Goal: Find specific page/section: Find specific page/section

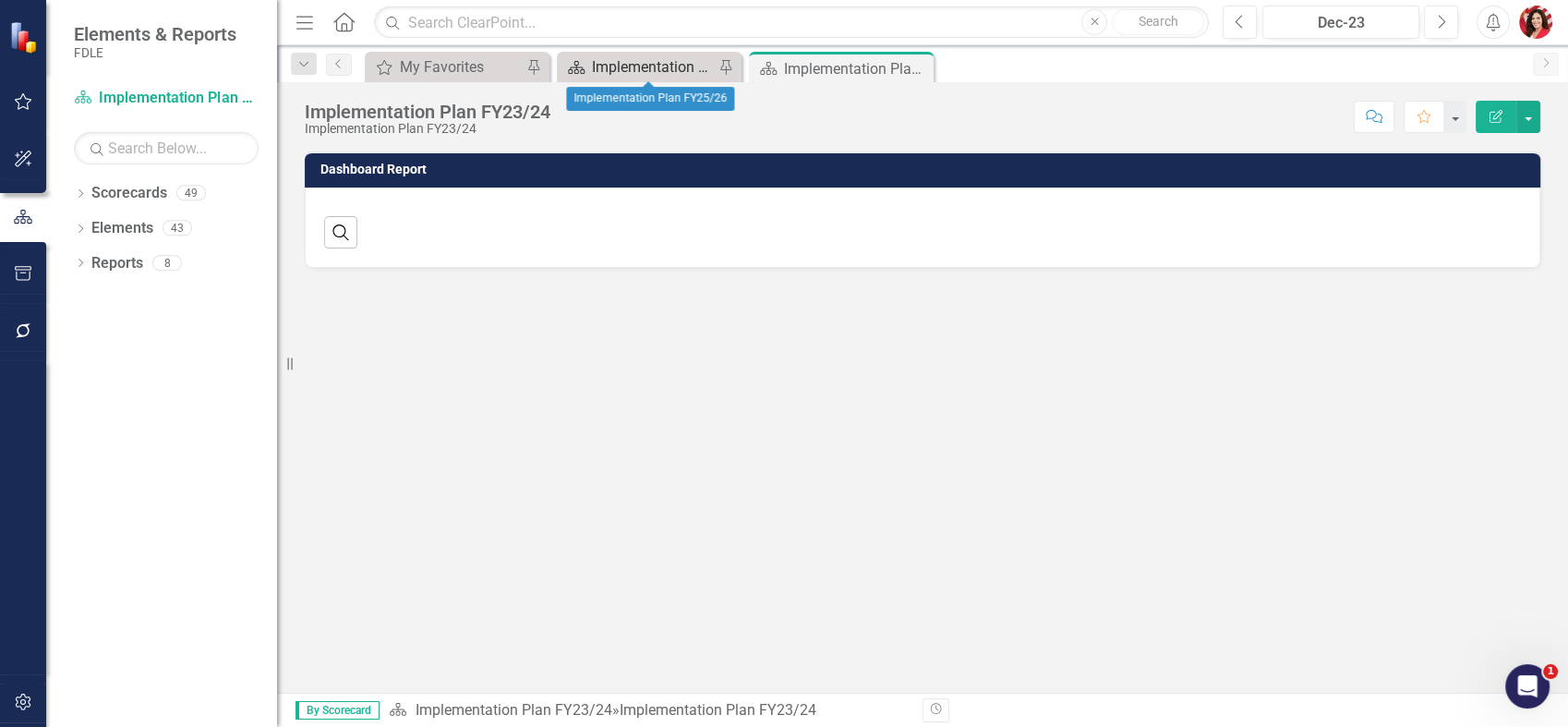
click at [610, 70] on div "Implementation Plan FY25/26" at bounding box center [652, 66] width 122 height 23
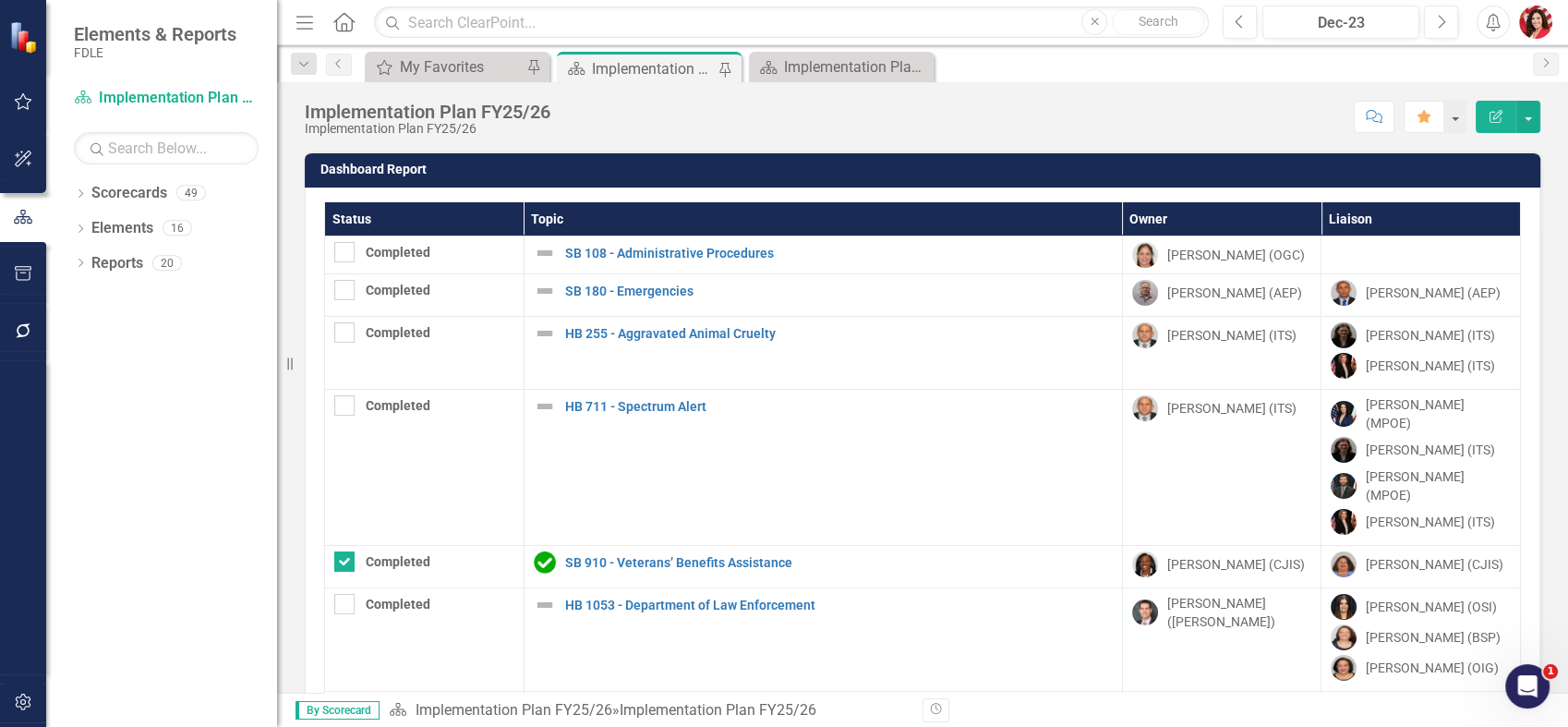
click at [653, 64] on div "Implementation Plan FY25/26" at bounding box center [652, 68] width 122 height 23
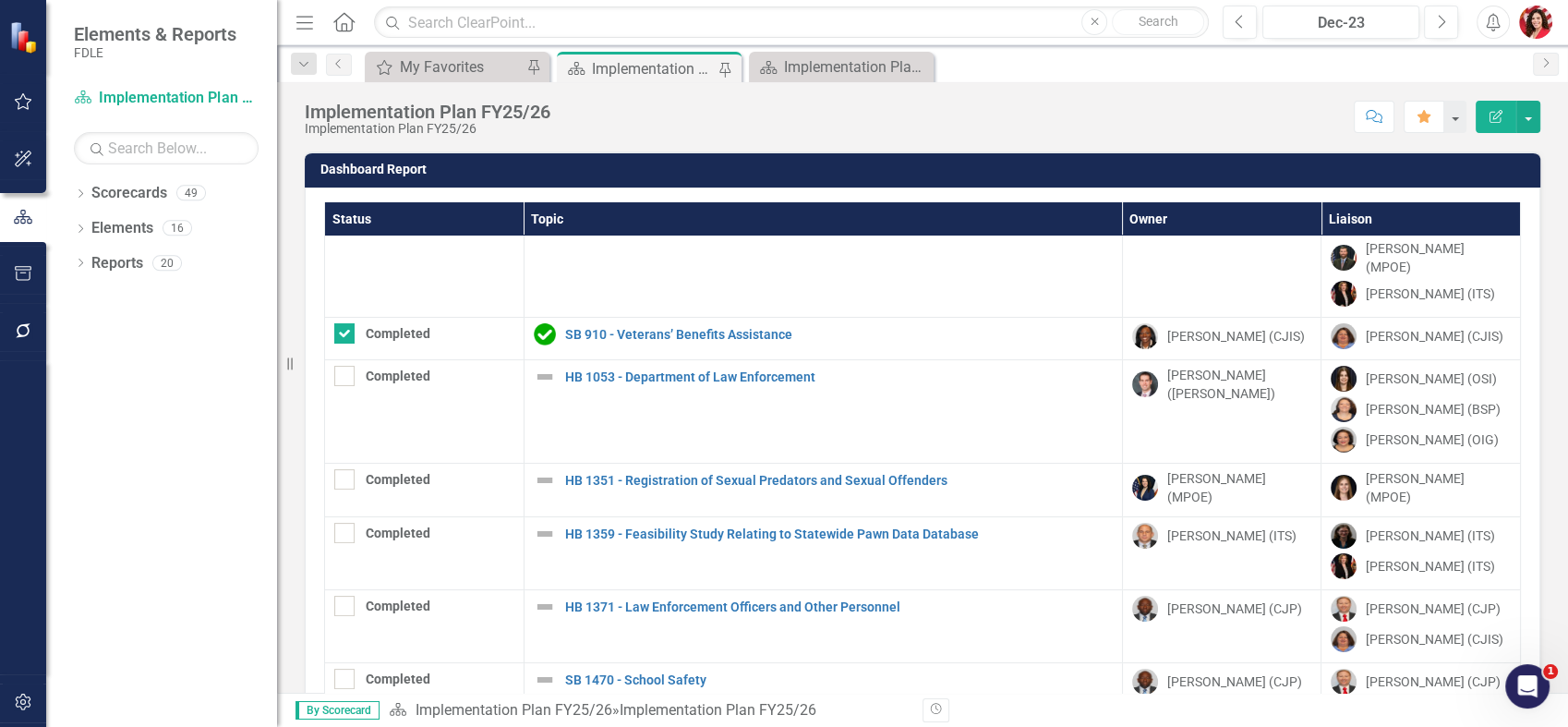
scroll to position [410, 0]
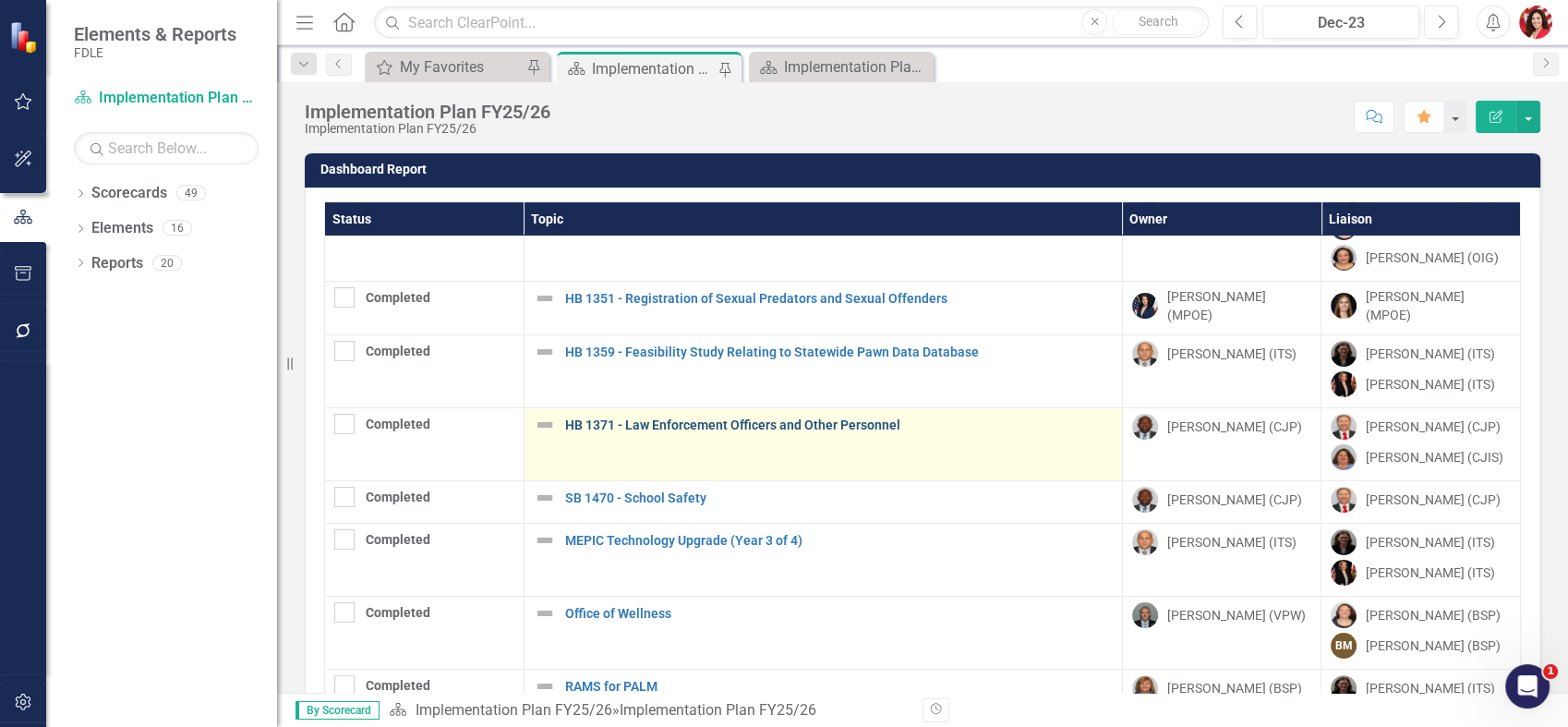
click at [650, 419] on link "HB 1371 - Law Enforcement Officers and Other Personnel" at bounding box center [838, 426] width 547 height 14
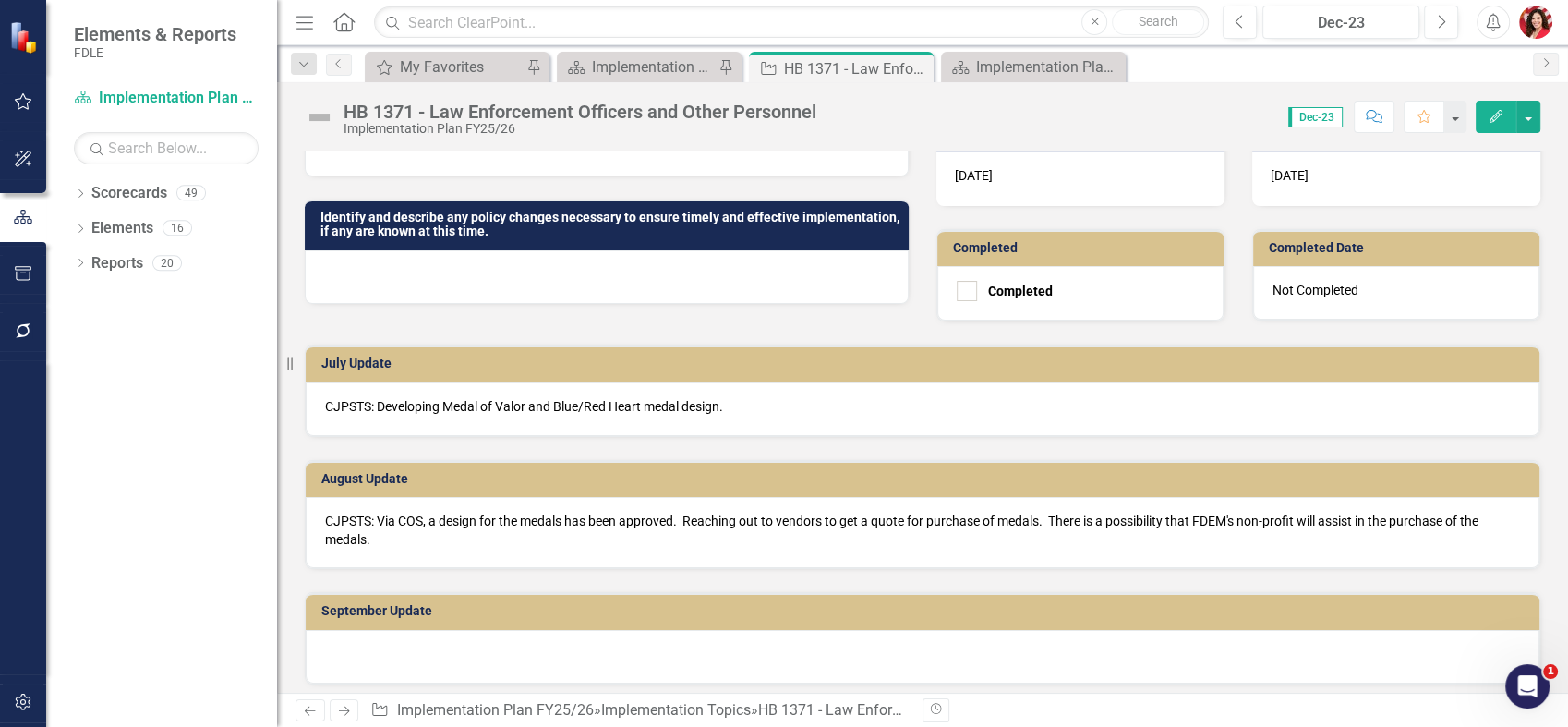
scroll to position [615, 0]
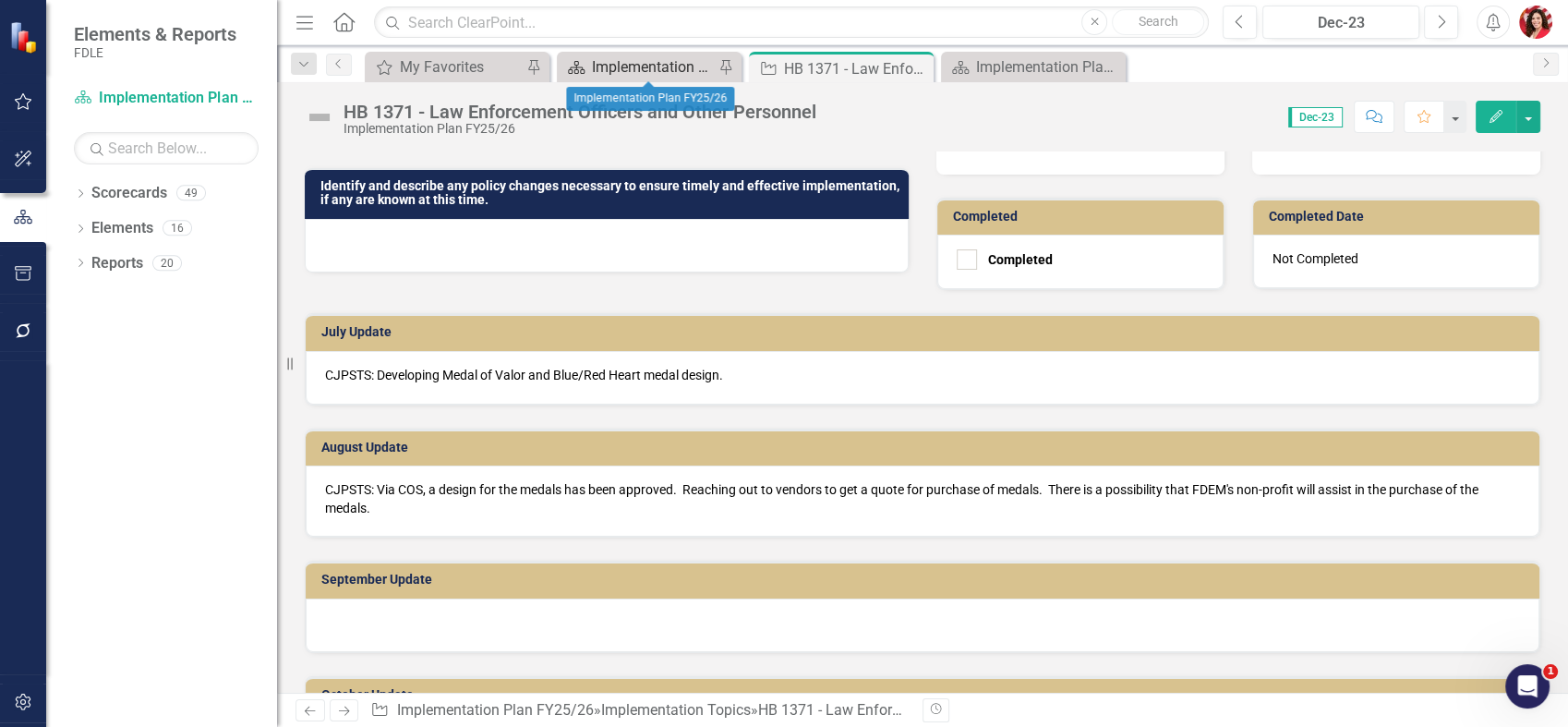
click at [682, 71] on div "Implementation Plan FY25/26" at bounding box center [652, 66] width 122 height 23
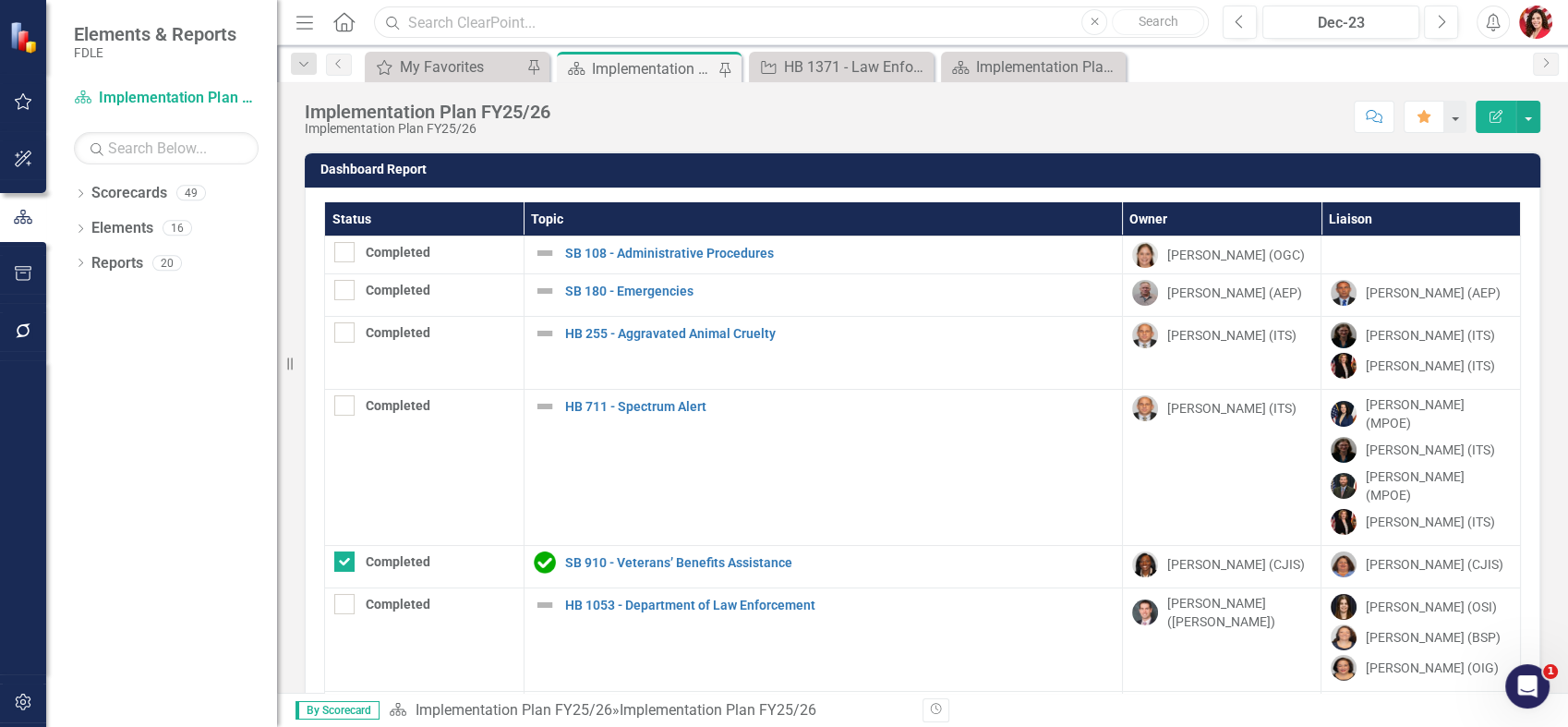
click at [515, 18] on input "text" at bounding box center [791, 23] width 834 height 33
type input "1053"
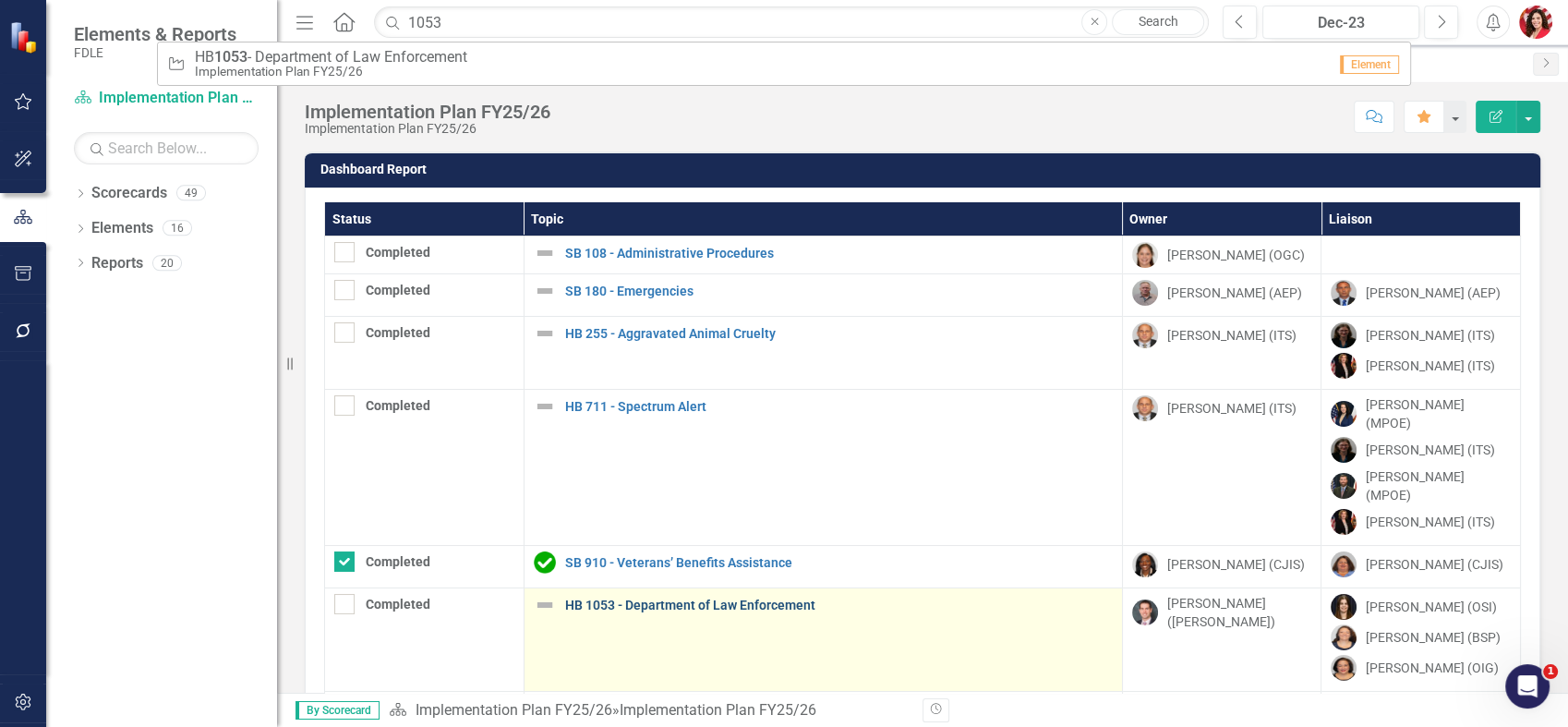
click at [666, 598] on link "HB 1053 - Department of Law Enforcement" at bounding box center [838, 605] width 547 height 14
